Goal: Task Accomplishment & Management: Complete application form

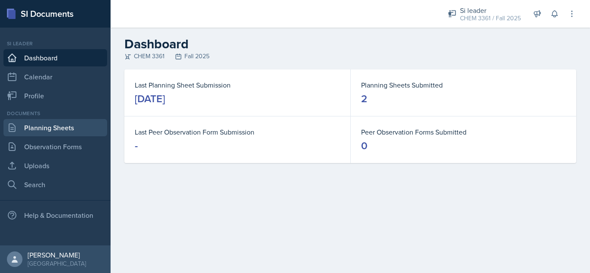
click at [71, 126] on link "Planning Sheets" at bounding box center [55, 127] width 104 height 17
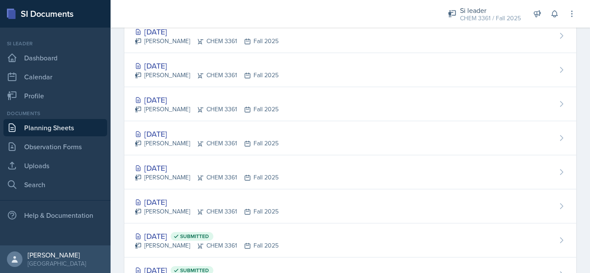
scroll to position [138, 0]
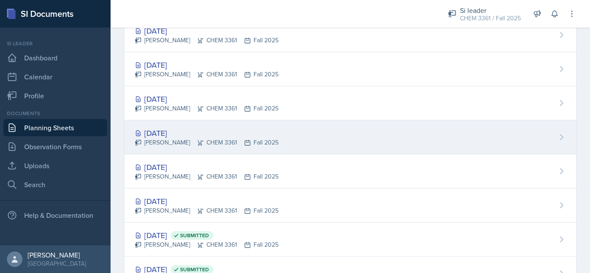
click at [149, 136] on div "[DATE]" at bounding box center [207, 133] width 144 height 12
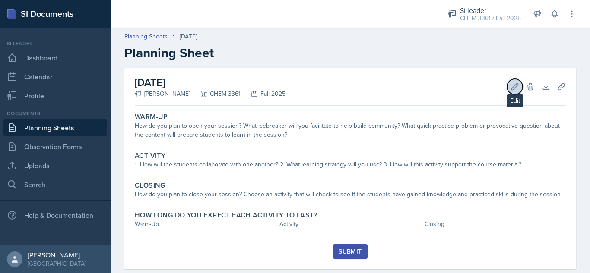
click at [508, 93] on button "Edit" at bounding box center [515, 87] width 16 height 16
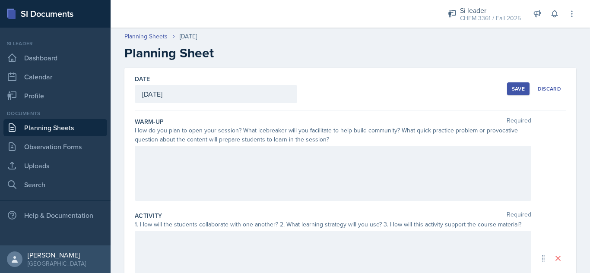
click at [240, 173] on div at bounding box center [333, 173] width 397 height 55
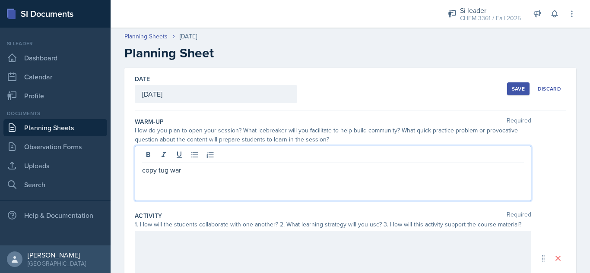
click at [512, 87] on div "Save" at bounding box center [518, 89] width 13 height 7
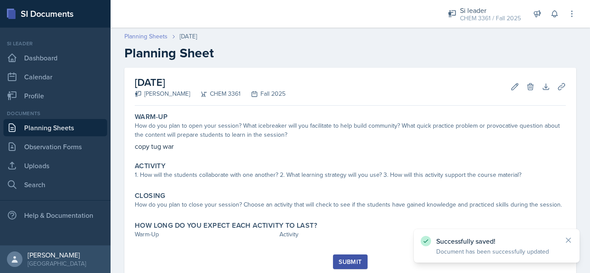
click at [130, 34] on link "Planning Sheets" at bounding box center [145, 36] width 43 height 9
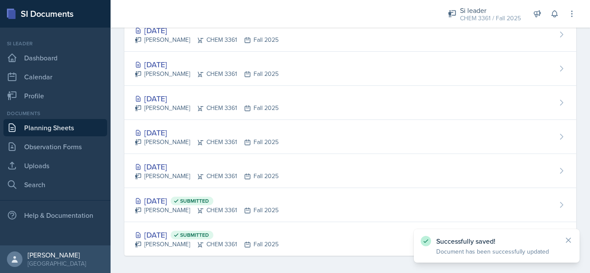
scroll to position [176, 0]
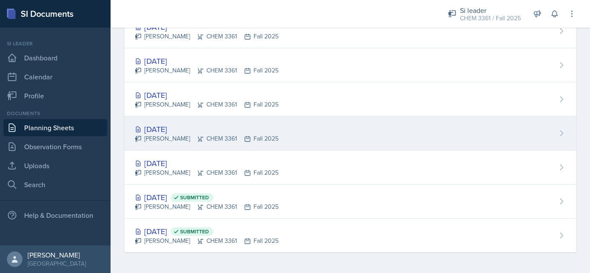
click at [178, 132] on div "[DATE]" at bounding box center [207, 130] width 144 height 12
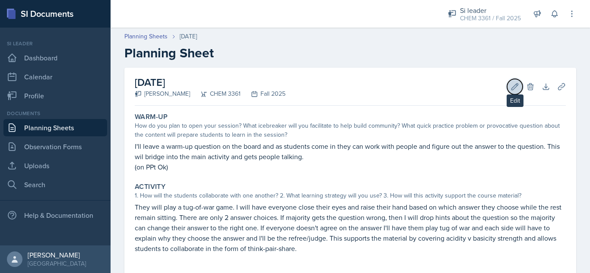
click at [512, 88] on icon at bounding box center [515, 86] width 6 height 6
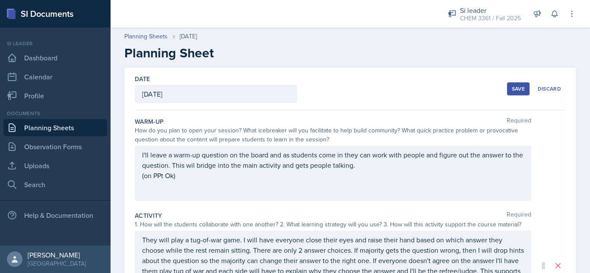
click at [230, 97] on div "[DATE]" at bounding box center [216, 94] width 162 height 18
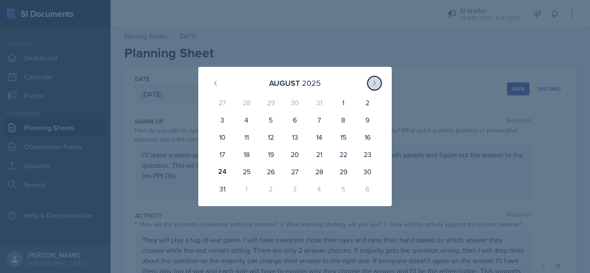
click at [374, 86] on icon at bounding box center [374, 83] width 7 height 7
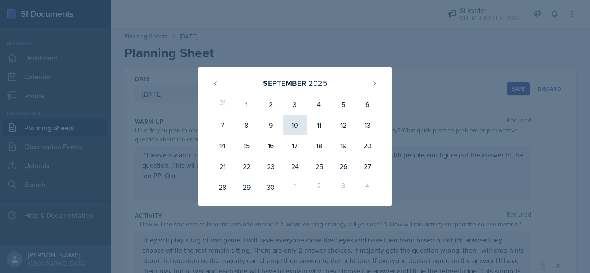
click at [290, 132] on div "10" at bounding box center [295, 125] width 24 height 21
type input "[DATE]"
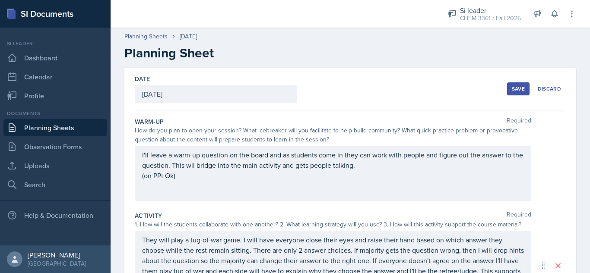
click at [512, 87] on div "Save" at bounding box center [518, 89] width 13 height 7
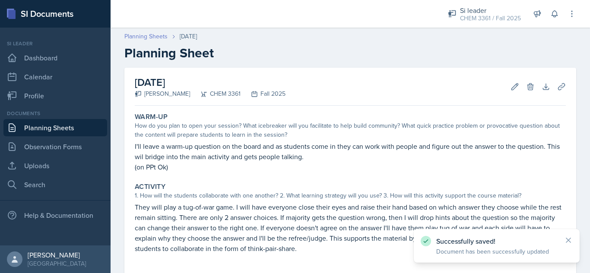
click at [141, 37] on link "Planning Sheets" at bounding box center [145, 36] width 43 height 9
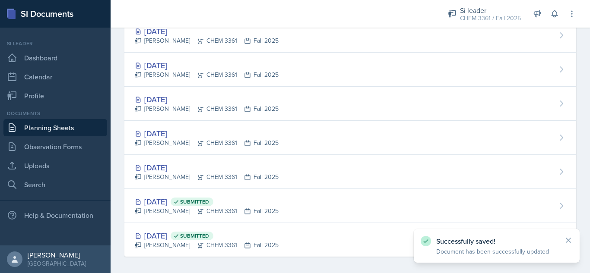
scroll to position [176, 0]
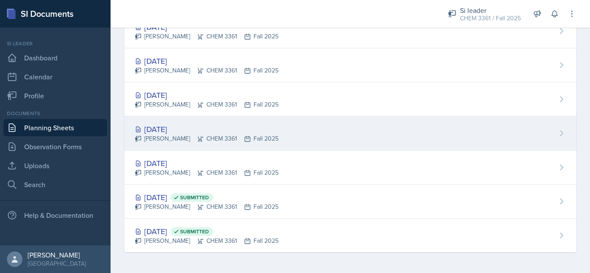
click at [204, 136] on div "[PERSON_NAME] CHEM 3361 Fall 2025" at bounding box center [207, 138] width 144 height 9
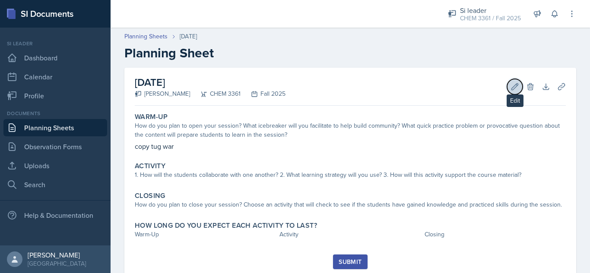
click at [511, 90] on icon at bounding box center [515, 86] width 9 height 9
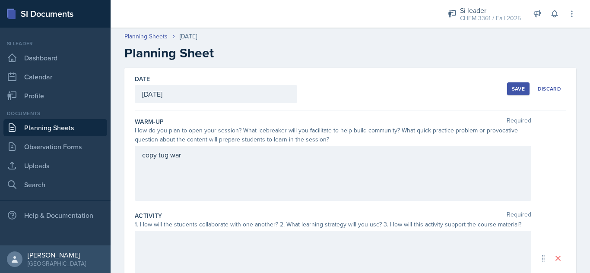
click at [262, 86] on div "[DATE]" at bounding box center [216, 94] width 162 height 18
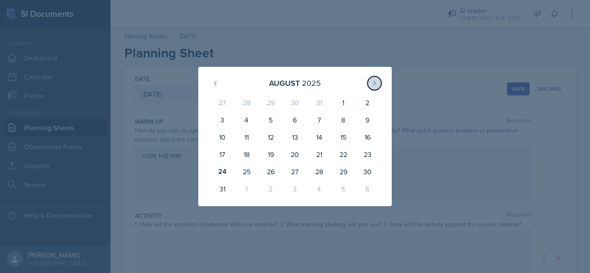
click at [372, 89] on button at bounding box center [375, 83] width 14 height 14
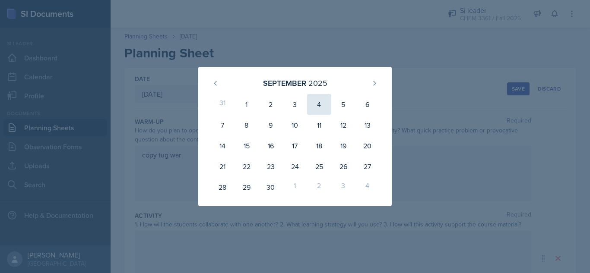
click at [318, 107] on div "4" at bounding box center [319, 104] width 24 height 21
type input "[DATE]"
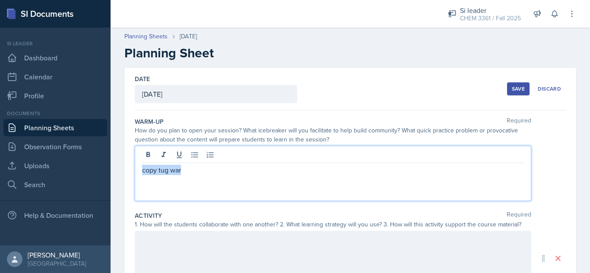
drag, startPoint x: 200, startPoint y: 156, endPoint x: 116, endPoint y: 165, distance: 84.2
click at [116, 165] on div "Date [DATE] [DATE] 31 1 2 3 4 5 6 7 8 9 10 11 12 13 14 15 16 17 18 19 20 21 22 …" at bounding box center [350, 274] width 479 height 412
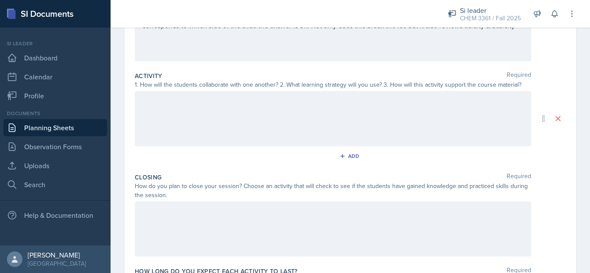
click at [355, 218] on div at bounding box center [333, 229] width 397 height 55
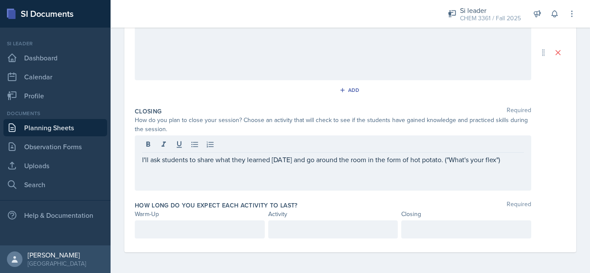
click at [452, 233] on p at bounding box center [466, 230] width 115 height 10
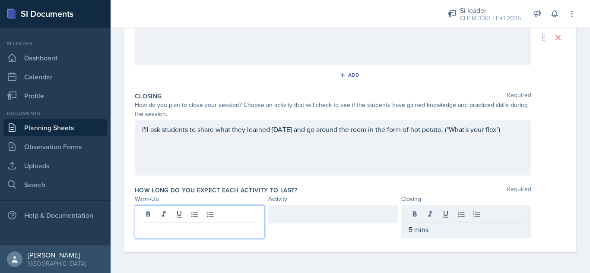
click at [177, 214] on div at bounding box center [200, 222] width 130 height 33
click at [201, 234] on p at bounding box center [199, 230] width 115 height 10
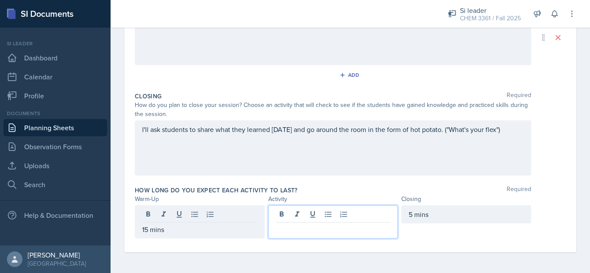
click at [300, 217] on div at bounding box center [333, 222] width 130 height 33
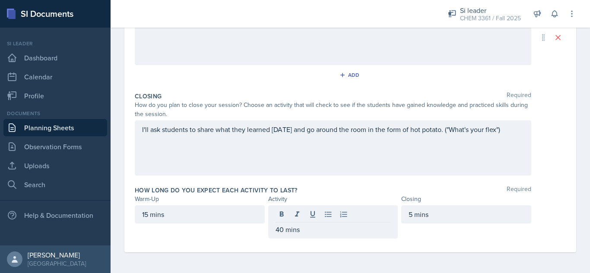
click at [341, 181] on div "Closing Required How do you plan to close your session? Choose an activity that…" at bounding box center [350, 136] width 431 height 94
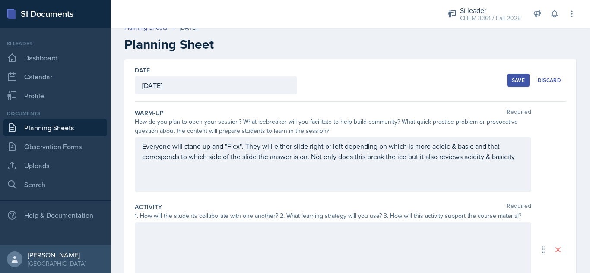
scroll to position [8, 0]
click at [507, 78] on button "Save" at bounding box center [518, 81] width 22 height 13
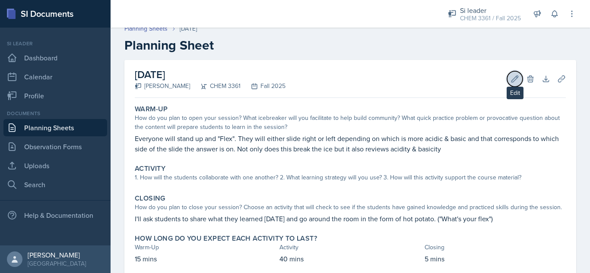
click at [511, 82] on icon at bounding box center [515, 79] width 9 height 9
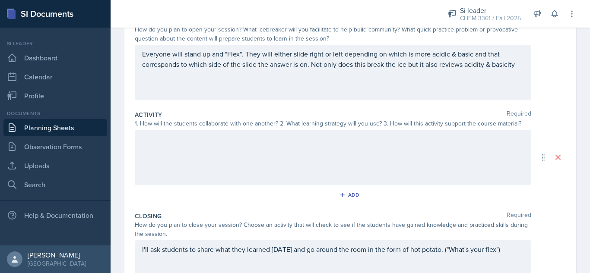
scroll to position [107, 0]
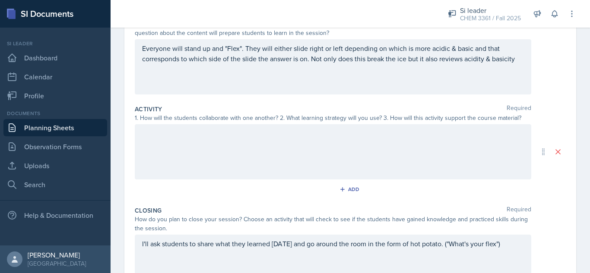
click at [368, 147] on div at bounding box center [333, 151] width 397 height 55
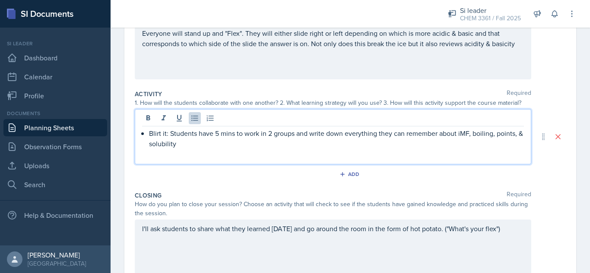
click at [494, 133] on p "Blirt it: Students have 5 mins to work in 2 groups and write down everything th…" at bounding box center [336, 138] width 375 height 21
click at [194, 141] on p "Blirt it: Students have 5 mins to work in 2 groups and write down everything th…" at bounding box center [336, 138] width 375 height 21
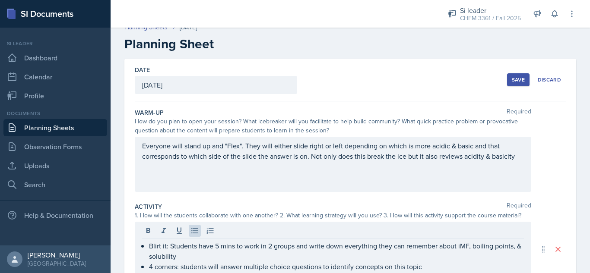
scroll to position [3, 0]
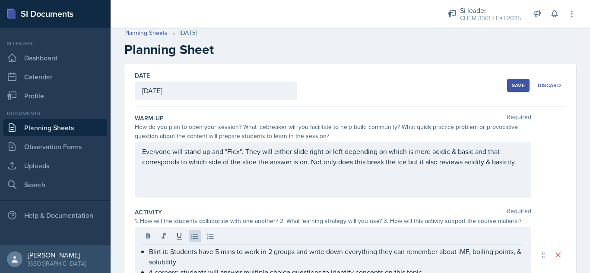
click at [512, 88] on div "Save" at bounding box center [518, 85] width 13 height 7
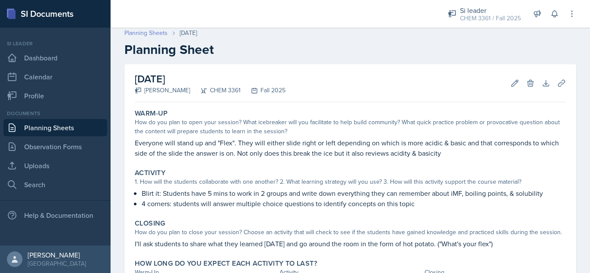
click at [146, 32] on link "Planning Sheets" at bounding box center [145, 33] width 43 height 9
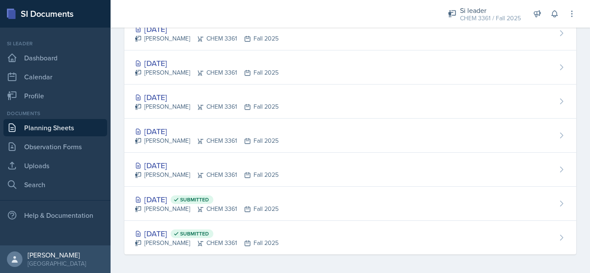
scroll to position [176, 0]
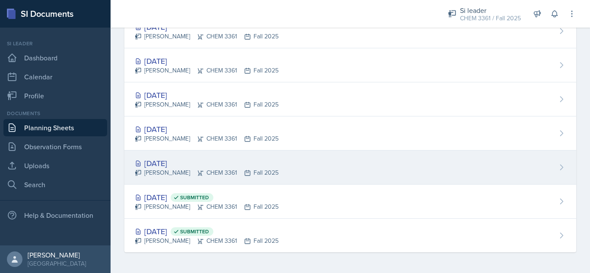
click at [178, 165] on div "[DATE]" at bounding box center [207, 164] width 144 height 12
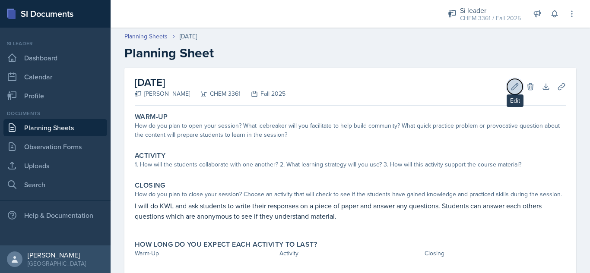
click at [511, 90] on icon at bounding box center [515, 86] width 9 height 9
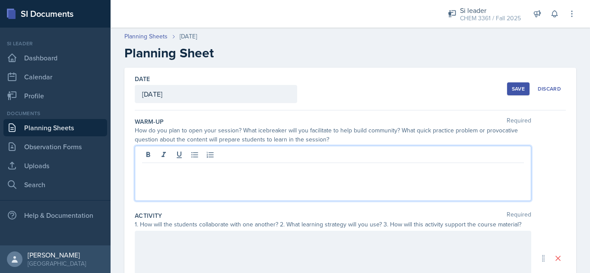
click at [370, 158] on div at bounding box center [333, 173] width 397 height 55
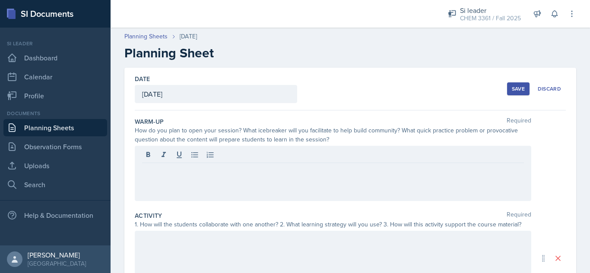
click at [370, 158] on div at bounding box center [333, 156] width 382 height 14
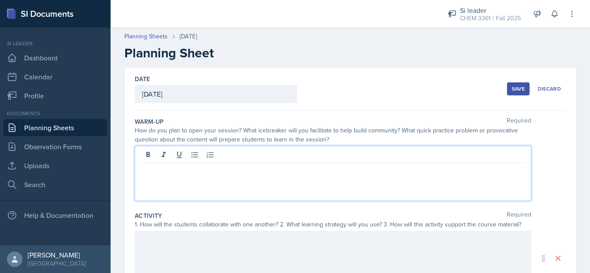
click at [328, 171] on p at bounding box center [333, 170] width 382 height 10
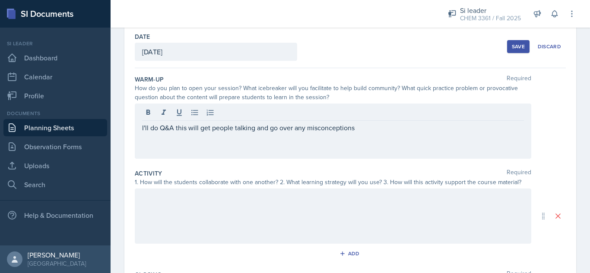
scroll to position [43, 0]
click at [289, 206] on div at bounding box center [333, 215] width 397 height 55
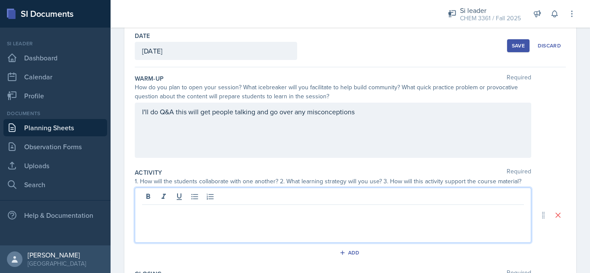
scroll to position [58, 0]
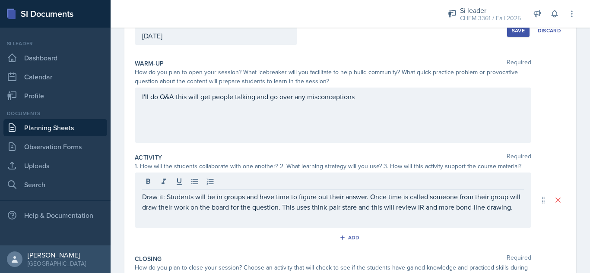
click at [507, 36] on button "Save" at bounding box center [518, 30] width 22 height 13
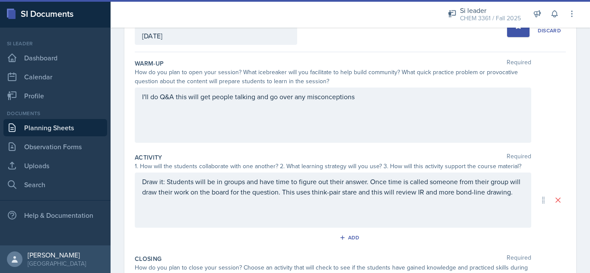
scroll to position [62, 0]
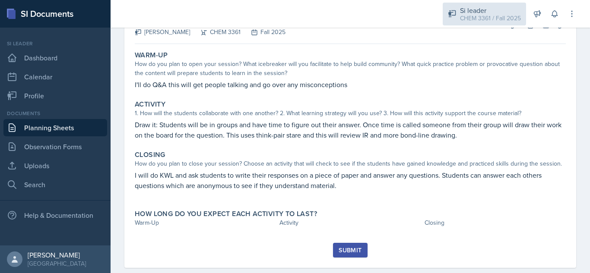
click at [500, 18] on div "CHEM 3361 / Fall 2025" at bounding box center [490, 18] width 61 height 9
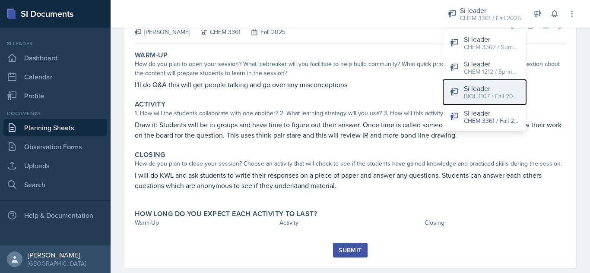
click at [474, 95] on div "BIOL 1107 / Fall 2025" at bounding box center [491, 96] width 55 height 9
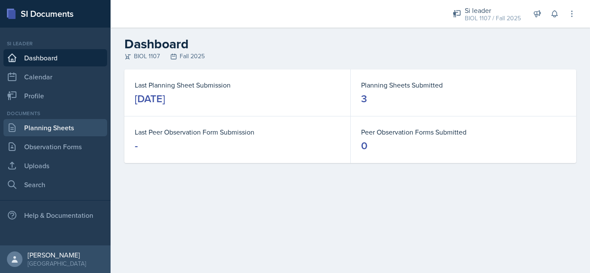
click at [70, 133] on link "Planning Sheets" at bounding box center [55, 127] width 104 height 17
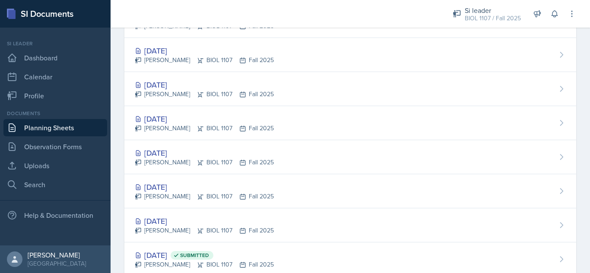
scroll to position [756, 0]
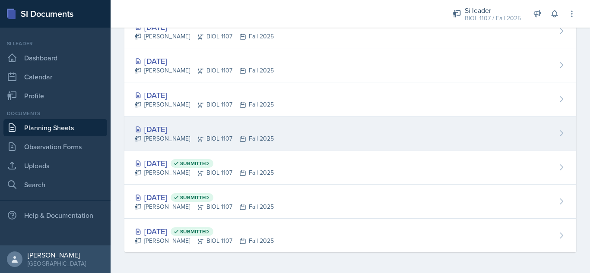
click at [185, 128] on div "[DATE]" at bounding box center [204, 130] width 139 height 12
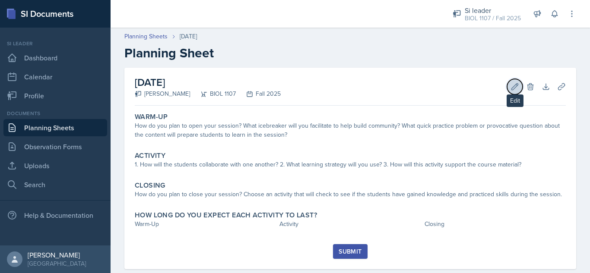
click at [511, 89] on icon at bounding box center [515, 86] width 9 height 9
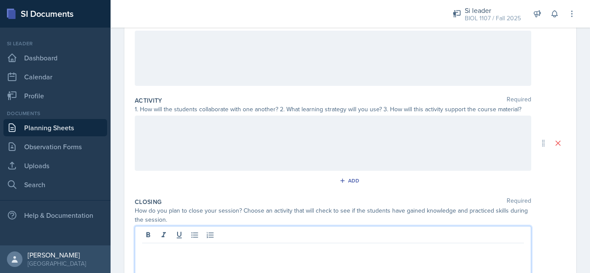
scroll to position [130, 0]
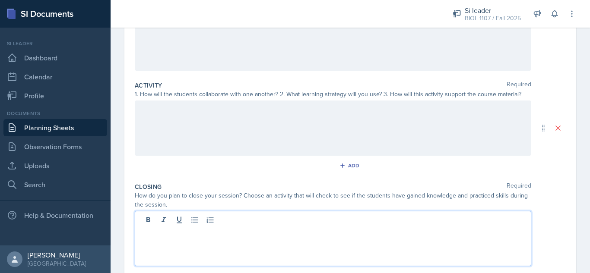
click at [302, 231] on p at bounding box center [333, 235] width 382 height 10
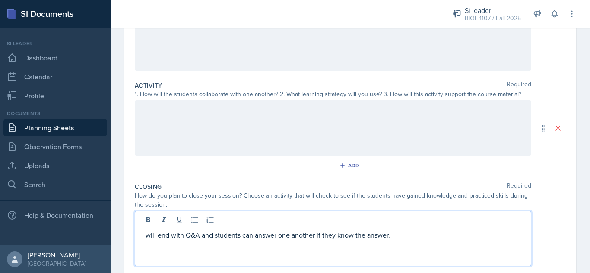
click at [266, 131] on div at bounding box center [333, 128] width 397 height 55
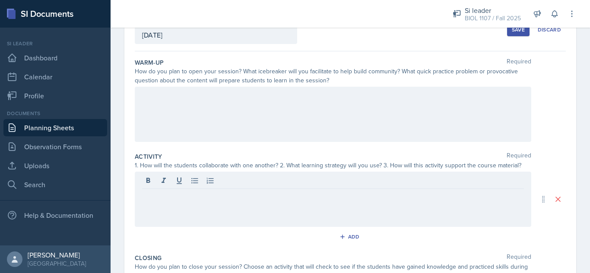
scroll to position [57, 0]
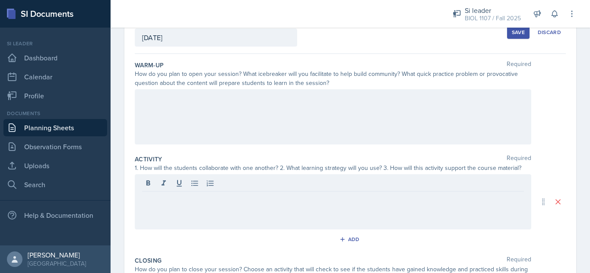
click at [412, 110] on div at bounding box center [333, 116] width 397 height 55
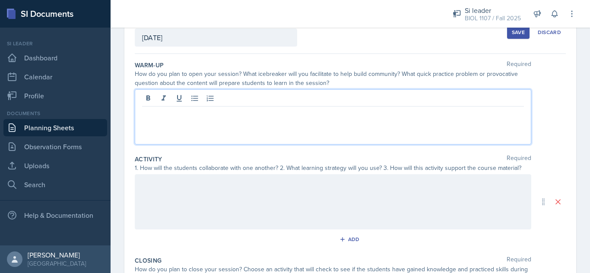
scroll to position [72, 0]
